Goal: Transaction & Acquisition: Purchase product/service

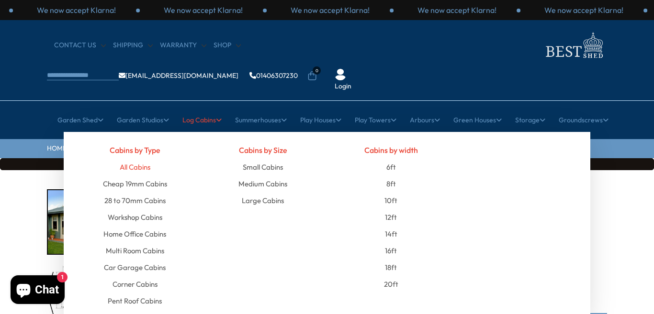
click at [135, 159] on link "All Cabins" at bounding box center [135, 167] width 31 height 17
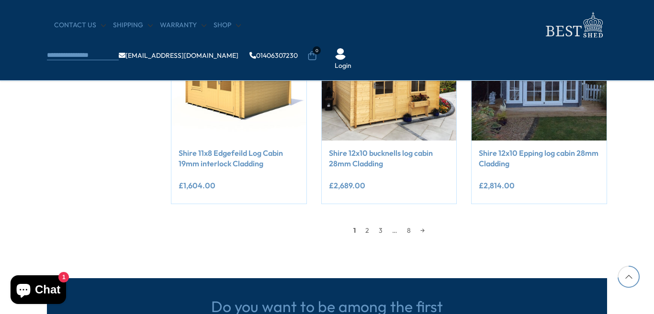
scroll to position [862, 0]
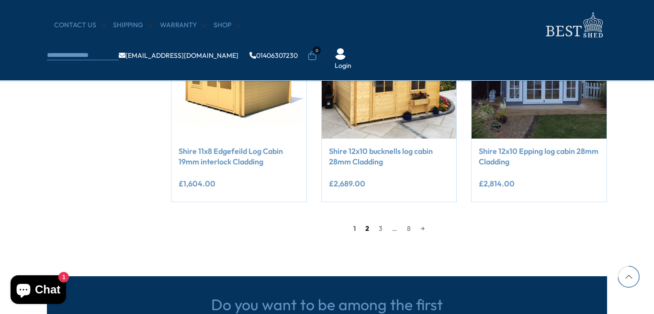
click at [365, 229] on link "2" at bounding box center [366, 229] width 13 height 14
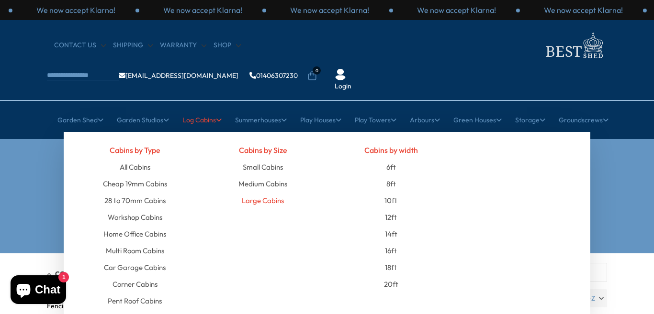
click at [259, 192] on link "Large Cabins" at bounding box center [263, 200] width 42 height 17
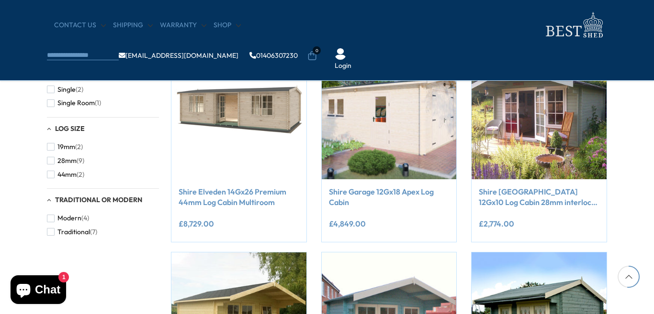
scroll to position [594, 0]
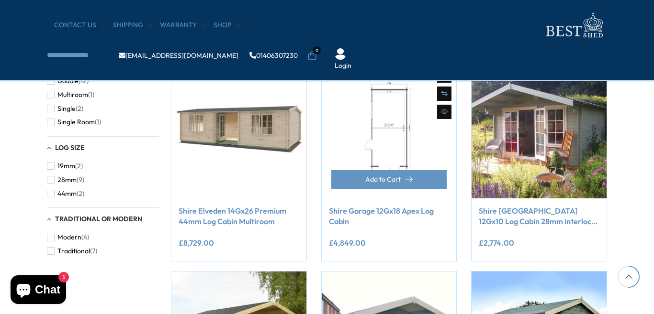
click at [393, 145] on img at bounding box center [389, 131] width 135 height 135
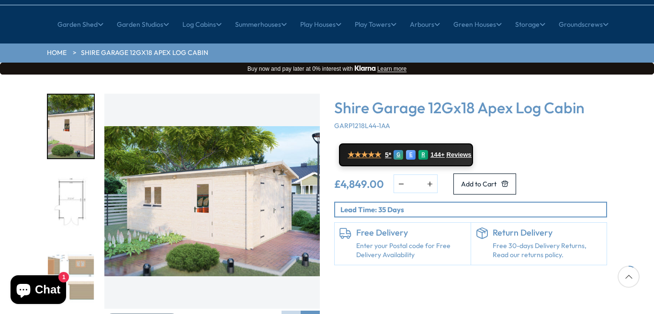
scroll to position [115, 0]
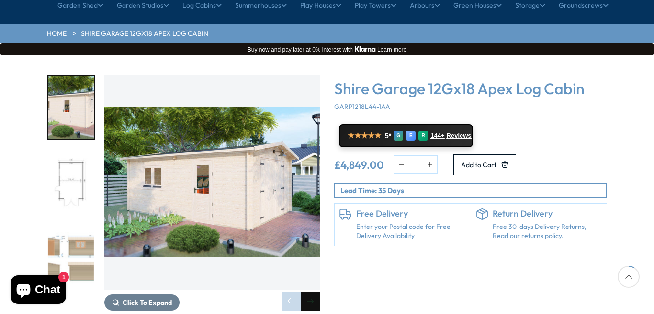
click at [313, 292] on div "Next slide" at bounding box center [310, 301] width 19 height 19
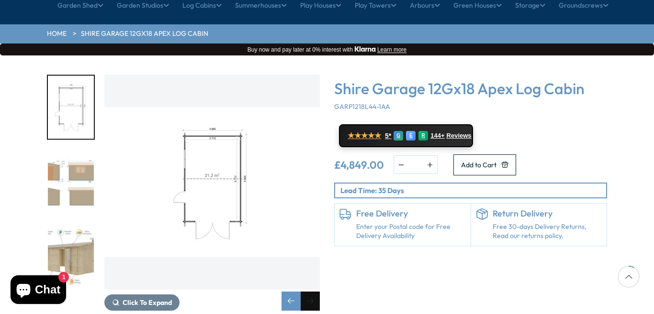
click at [313, 292] on div "Next slide" at bounding box center [310, 301] width 19 height 19
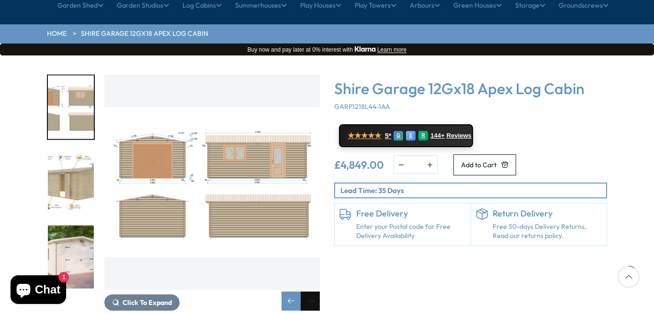
click at [313, 292] on div "Next slide" at bounding box center [310, 301] width 19 height 19
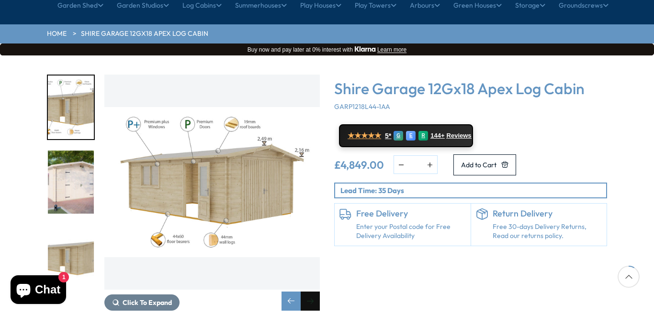
click at [313, 292] on div "Next slide" at bounding box center [310, 301] width 19 height 19
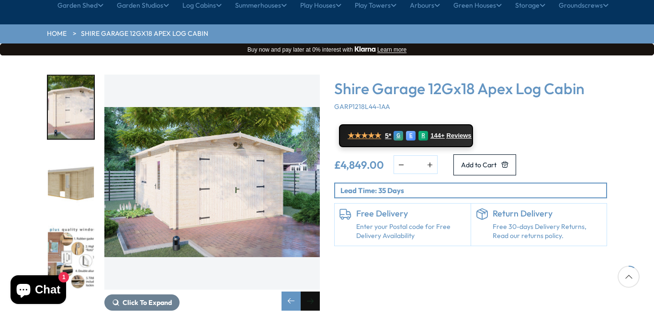
click at [313, 292] on div "Next slide" at bounding box center [310, 301] width 19 height 19
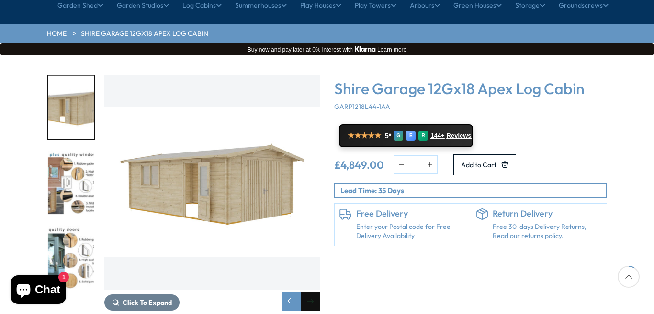
click at [313, 292] on div "Next slide" at bounding box center [310, 301] width 19 height 19
